Goal: Task Accomplishment & Management: Manage account settings

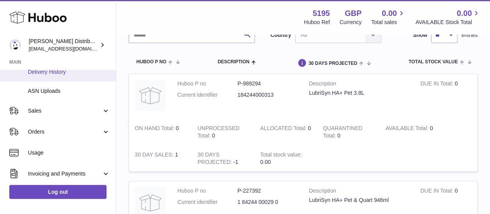
scroll to position [128, 0]
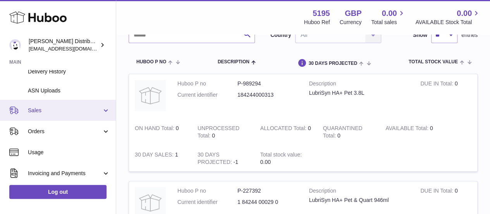
click at [49, 109] on span "Sales" at bounding box center [65, 110] width 74 height 7
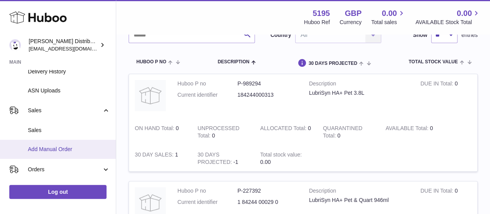
click at [52, 148] on span "Add Manual Order" at bounding box center [69, 148] width 82 height 7
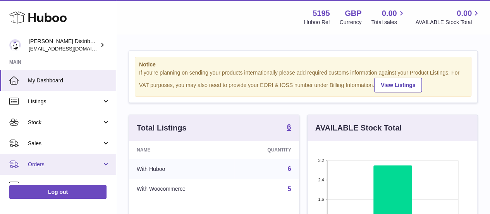
scroll to position [22, 0]
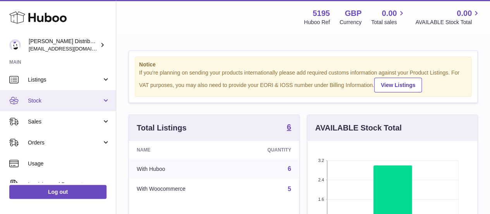
click at [49, 102] on span "Stock" at bounding box center [65, 100] width 74 height 7
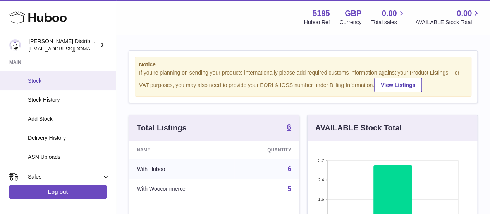
scroll to position [114, 0]
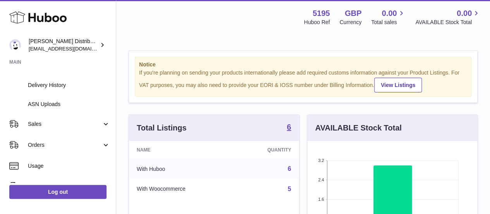
click at [46, 116] on link "Sales" at bounding box center [58, 123] width 116 height 21
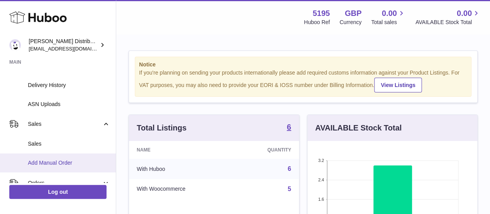
click at [44, 161] on span "Add Manual Order" at bounding box center [69, 162] width 82 height 7
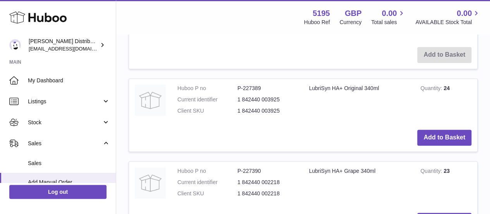
scroll to position [247, 0]
click at [450, 136] on button "Add to Basket" at bounding box center [444, 137] width 54 height 16
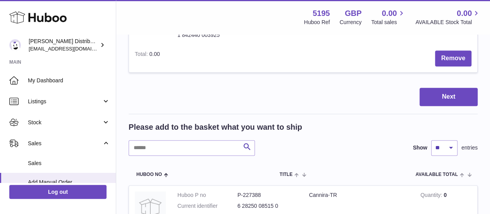
scroll to position [89, 0]
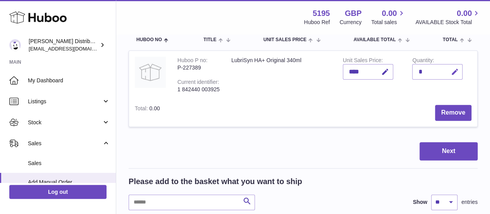
click at [457, 67] on button "button" at bounding box center [454, 72] width 18 height 16
type input "*"
click at [457, 67] on button "submit" at bounding box center [453, 71] width 15 height 12
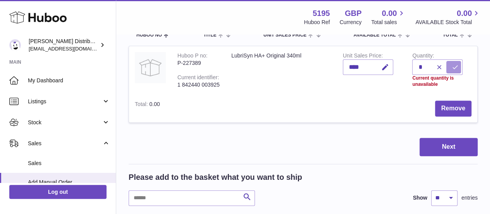
scroll to position [95, 0]
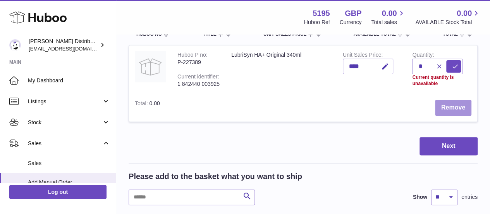
click at [457, 108] on button "Remove" at bounding box center [453, 108] width 36 height 16
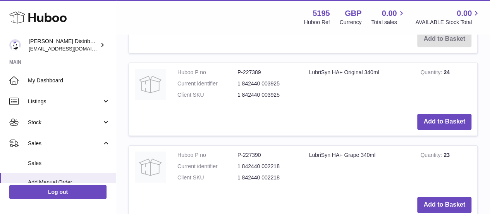
scroll to position [251, 0]
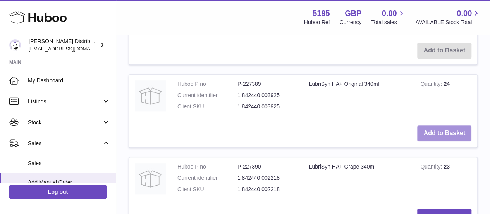
click at [447, 135] on button "Add to Basket" at bounding box center [444, 133] width 54 height 16
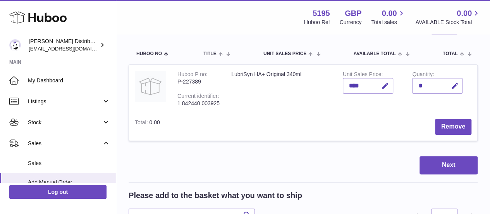
scroll to position [65, 0]
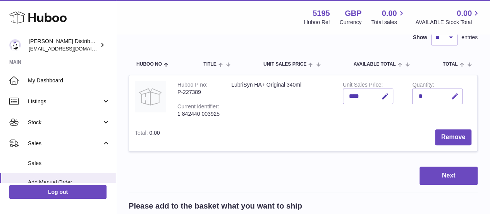
click at [455, 96] on icon "button" at bounding box center [455, 96] width 8 height 8
type input "*"
click at [455, 96] on icon "submit" at bounding box center [455, 96] width 7 height 7
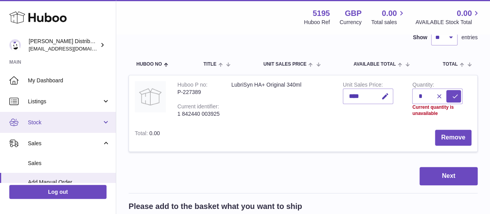
click at [68, 123] on span "Stock" at bounding box center [65, 122] width 74 height 7
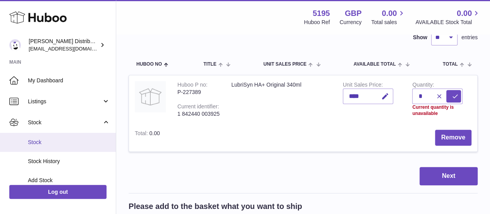
click at [63, 145] on span "Stock" at bounding box center [69, 141] width 82 height 7
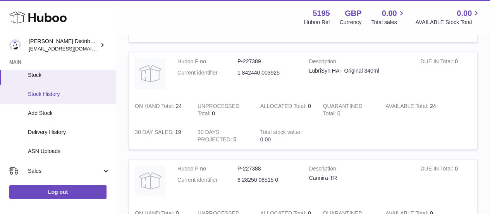
scroll to position [67, 0]
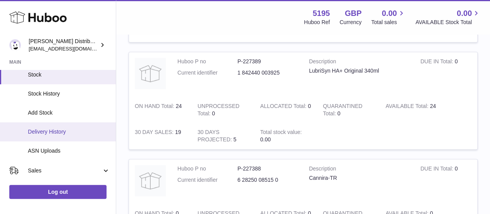
click at [62, 126] on link "Delivery History" at bounding box center [58, 131] width 116 height 19
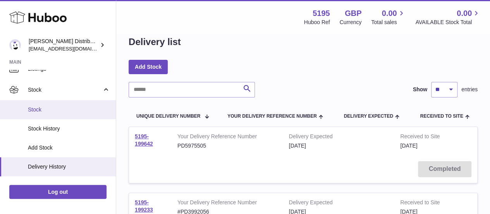
scroll to position [32, 0]
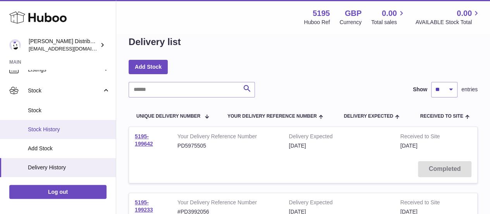
click at [62, 123] on link "Stock History" at bounding box center [58, 129] width 116 height 19
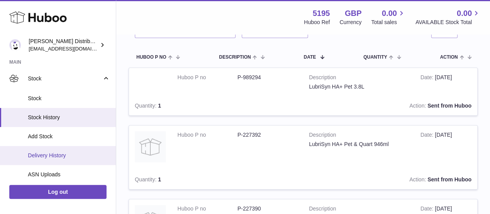
scroll to position [94, 0]
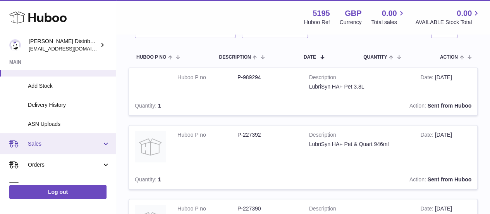
click at [53, 144] on span "Sales" at bounding box center [65, 143] width 74 height 7
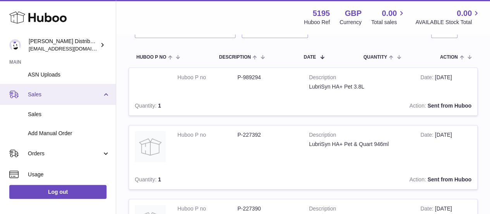
scroll to position [144, 0]
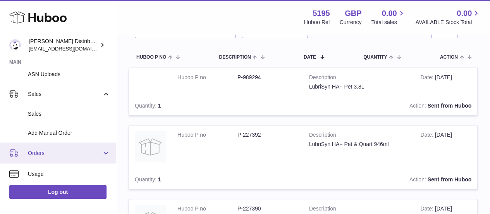
click at [48, 155] on span "Orders" at bounding box center [65, 152] width 74 height 7
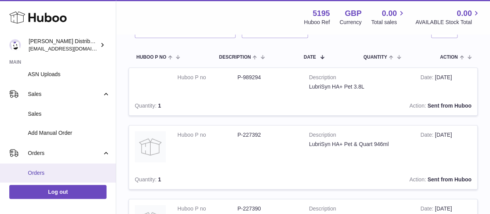
click at [47, 168] on link "Orders" at bounding box center [58, 172] width 116 height 19
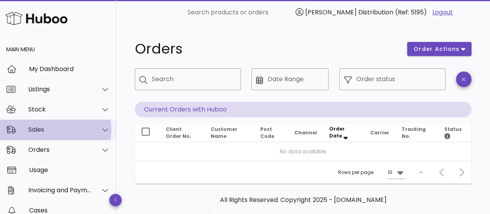
click at [53, 134] on div "Sales" at bounding box center [58, 129] width 116 height 20
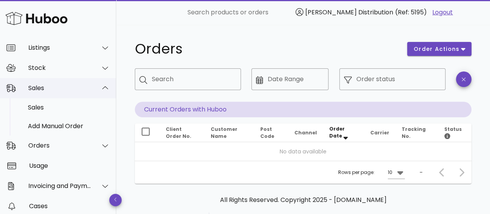
scroll to position [44, 0]
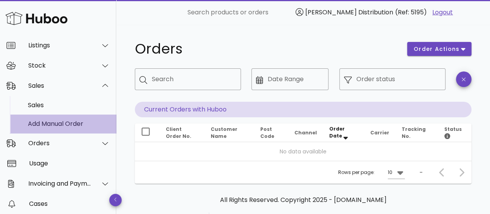
click at [57, 123] on div "Add Manual Order" at bounding box center [69, 123] width 82 height 7
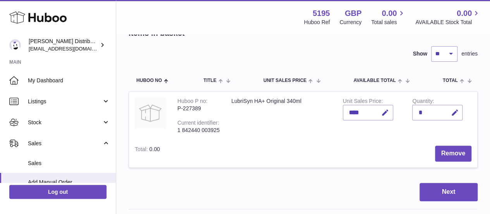
scroll to position [49, 0]
click at [454, 108] on icon "button" at bounding box center [455, 112] width 8 height 8
type input "*"
click at [453, 114] on icon "submit" at bounding box center [455, 112] width 7 height 7
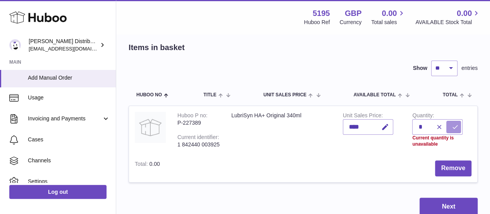
scroll to position [164, 0]
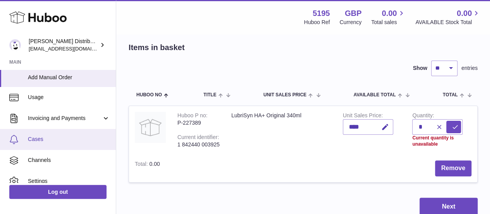
click at [33, 140] on span "Cases" at bounding box center [69, 138] width 82 height 7
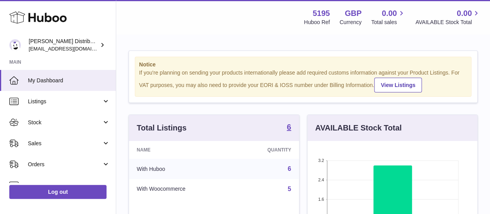
scroll to position [121, 170]
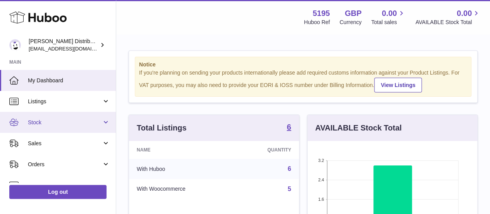
click at [65, 126] on link "Stock" at bounding box center [58, 122] width 116 height 21
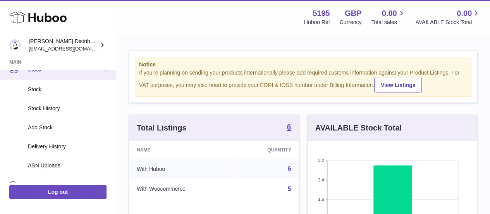
scroll to position [53, 0]
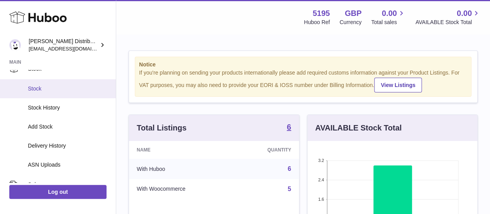
click at [48, 91] on span "Stock" at bounding box center [69, 88] width 82 height 7
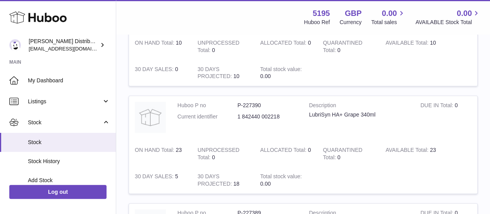
scroll to position [471, 0]
drag, startPoint x: 307, startPoint y: 115, endPoint x: 380, endPoint y: 114, distance: 72.5
click at [380, 114] on td "Description LubriSyn HA+ Original 340ml" at bounding box center [359, 119] width 112 height 45
copy div "LubriSyn HA+ Original 340ml"
drag, startPoint x: 263, startPoint y: 104, endPoint x: 235, endPoint y: 108, distance: 28.2
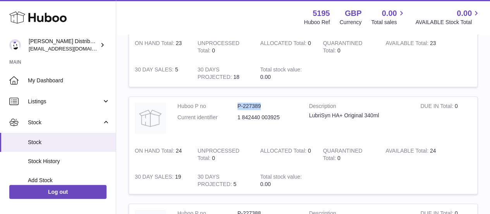
click at [235, 108] on dl "Huboo P no P-227389 Current identifier 1 842440 003925" at bounding box center [238, 113] width 120 height 22
copy dl "P-227389"
